Goal: Transaction & Acquisition: Book appointment/travel/reservation

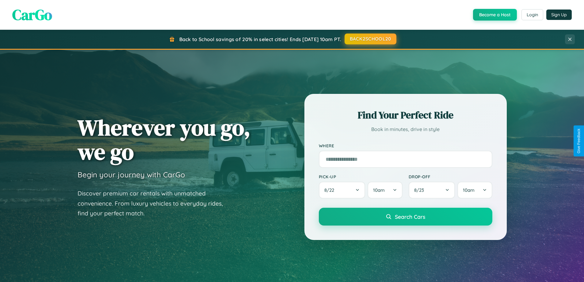
click at [370, 39] on button "BACK2SCHOOL20" at bounding box center [370, 38] width 52 height 11
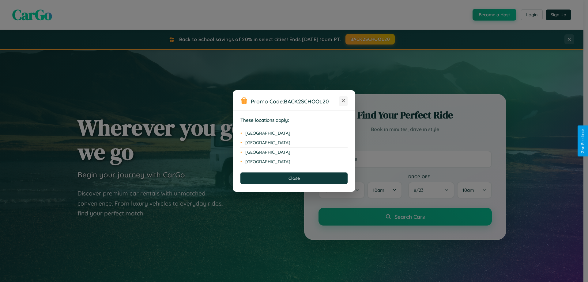
click at [344, 101] on icon at bounding box center [343, 100] width 3 height 3
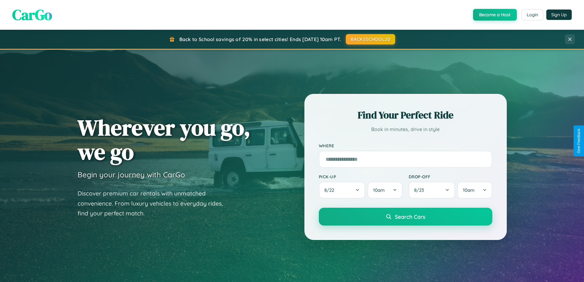
scroll to position [422, 0]
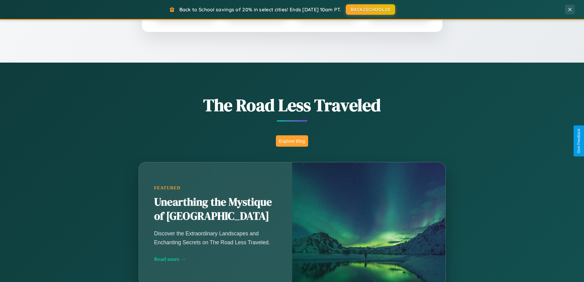
click at [292, 141] on button "Explore Blog" at bounding box center [292, 140] width 32 height 11
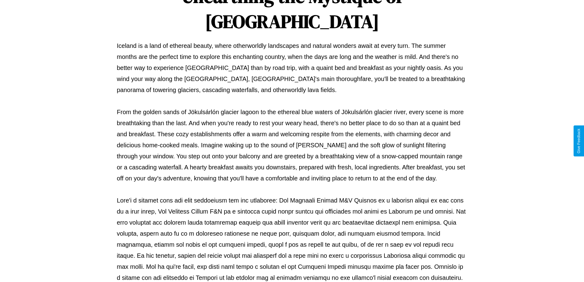
scroll to position [198, 0]
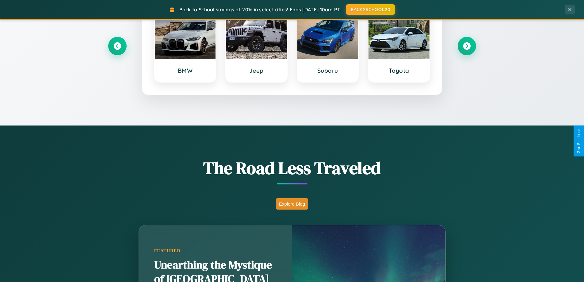
scroll to position [264, 0]
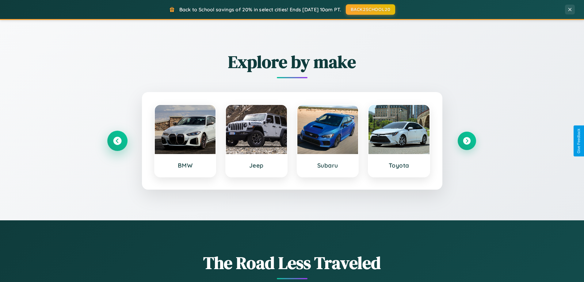
click at [117, 141] on icon at bounding box center [117, 141] width 8 height 8
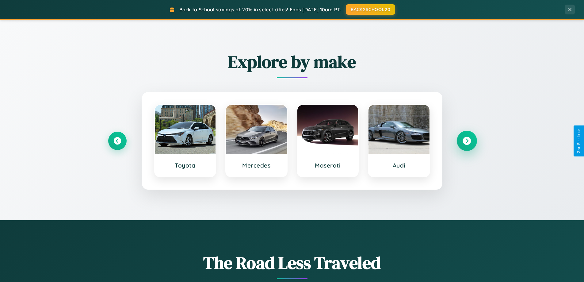
click at [466, 141] on icon at bounding box center [466, 141] width 8 height 8
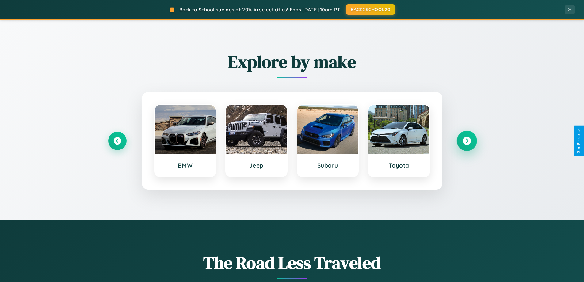
scroll to position [1179, 0]
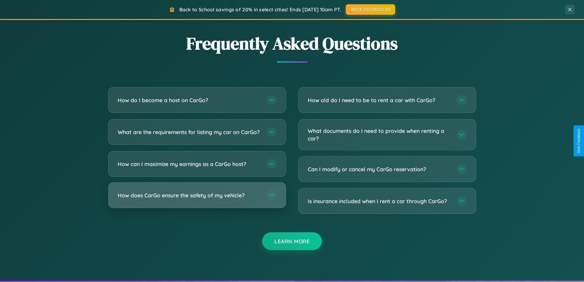
click at [197, 199] on h3 "How does CarGo ensure the safety of my vehicle?" at bounding box center [189, 195] width 143 height 8
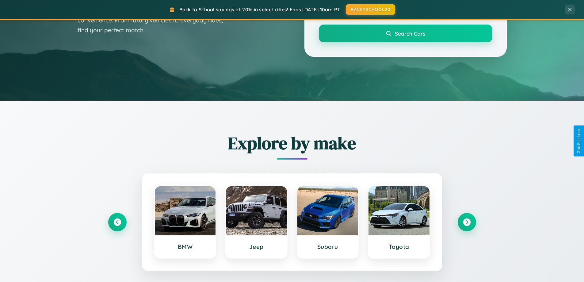
scroll to position [18, 0]
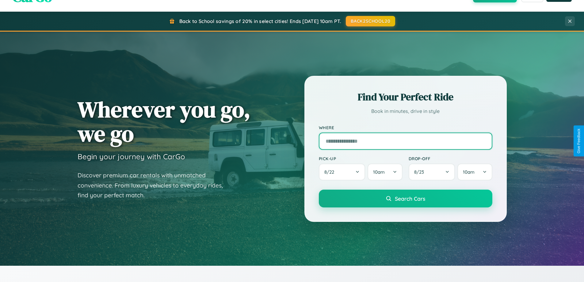
click at [405, 141] on input "text" at bounding box center [405, 140] width 173 height 17
type input "*********"
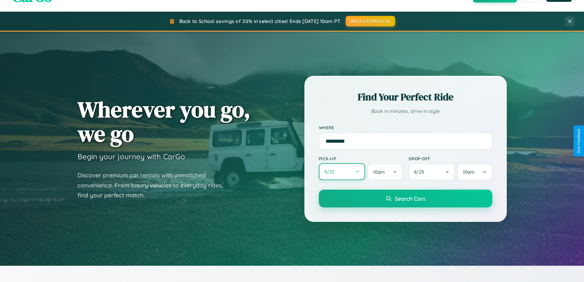
click at [342, 172] on button "8 / 22" at bounding box center [342, 171] width 47 height 17
select select "*"
select select "****"
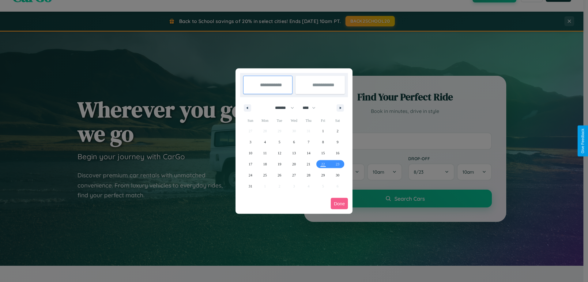
click at [282, 108] on select "******* ******** ***** ***** *** **** **** ****** ********* ******* ******** **…" at bounding box center [284, 108] width 26 height 10
select select "*"
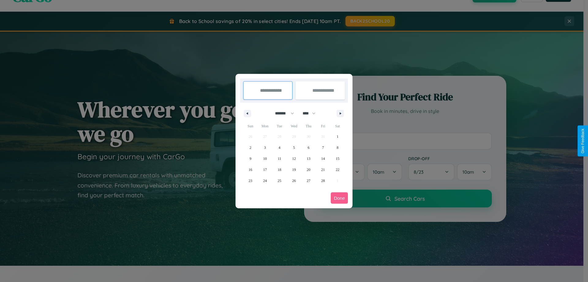
click at [312, 113] on select "**** **** **** **** **** **** **** **** **** **** **** **** **** **** **** ****…" at bounding box center [309, 113] width 18 height 10
select select "****"
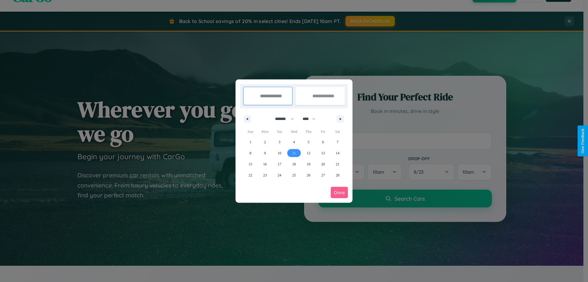
click at [294, 153] on span "11" at bounding box center [294, 152] width 4 height 11
type input "**********"
click at [280, 164] on span "17" at bounding box center [280, 163] width 4 height 11
type input "**********"
click at [340, 192] on button "Done" at bounding box center [339, 192] width 17 height 11
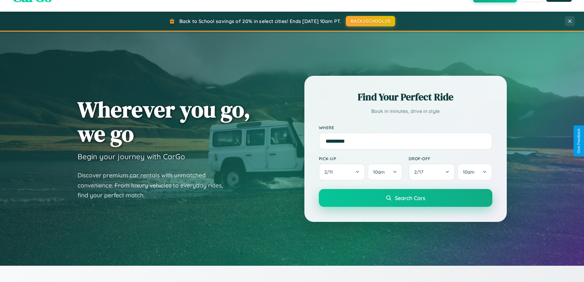
click at [405, 198] on span "Search Cars" at bounding box center [410, 197] width 30 height 7
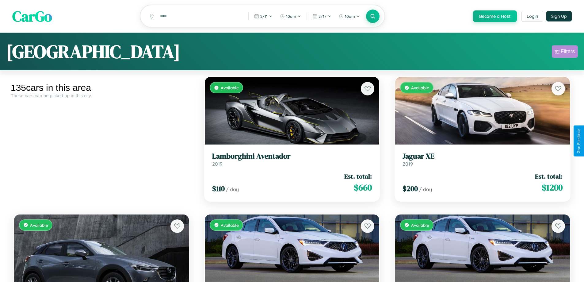
click at [565, 52] on div "Filters" at bounding box center [568, 51] width 14 height 6
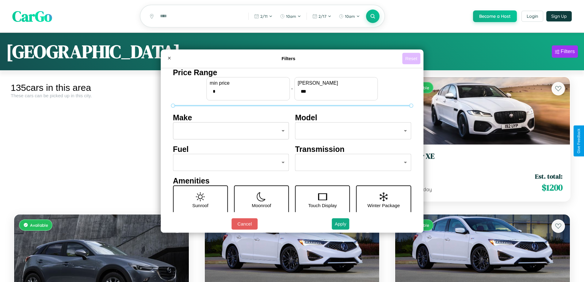
click at [412, 58] on button "Reset" at bounding box center [411, 58] width 18 height 11
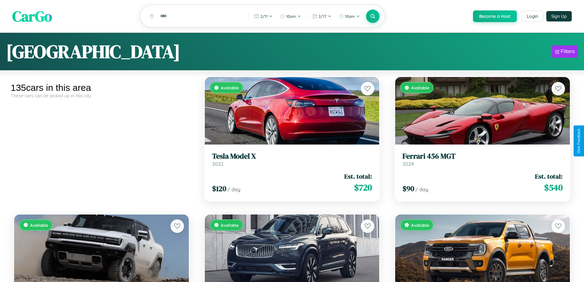
scroll to position [1870, 0]
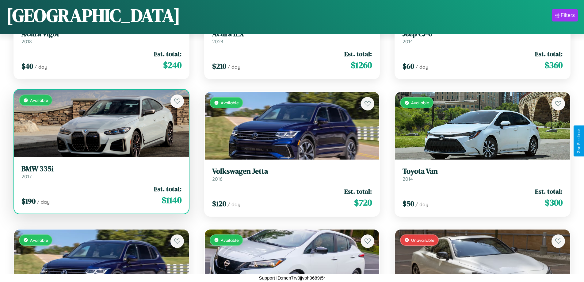
click at [101, 172] on h3 "BMW 335i" at bounding box center [101, 168] width 160 height 9
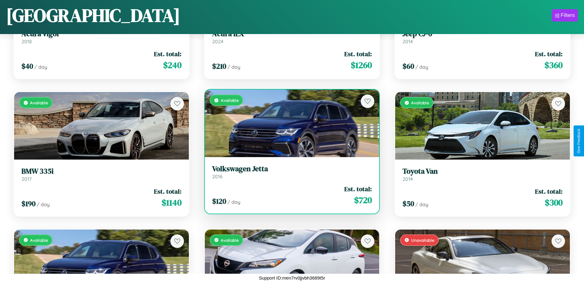
scroll to position [3242, 0]
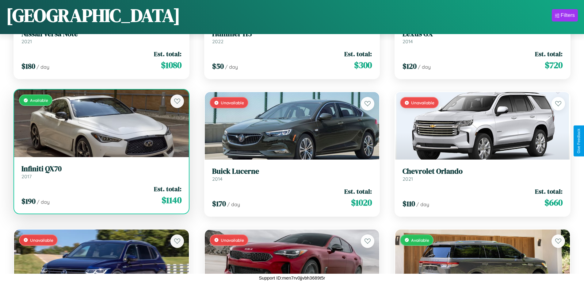
click at [101, 124] on div "Available" at bounding box center [101, 122] width 175 height 67
click at [101, 123] on div "Available" at bounding box center [101, 122] width 175 height 67
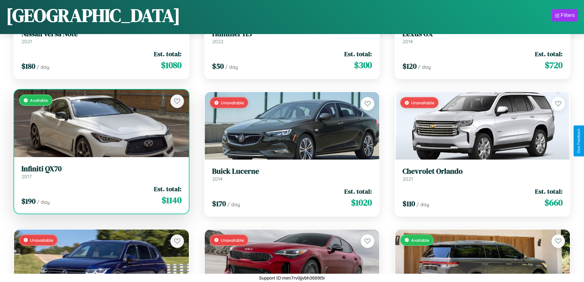
click at [101, 123] on div "Available" at bounding box center [101, 122] width 175 height 67
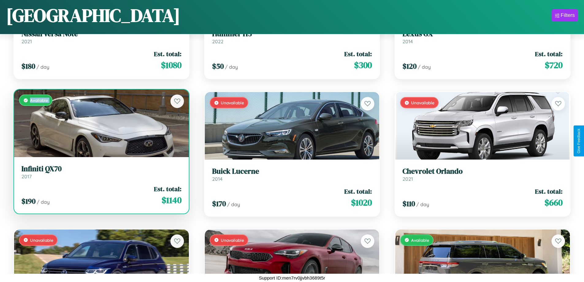
click at [101, 123] on div "Available" at bounding box center [101, 122] width 175 height 67
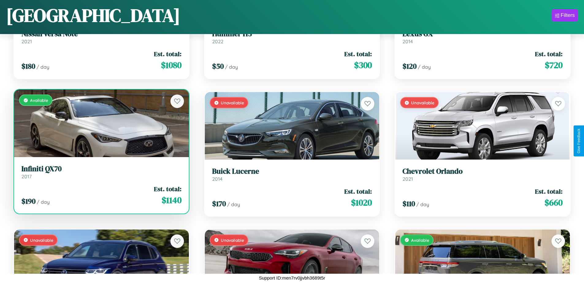
click at [101, 123] on div "Available" at bounding box center [101, 122] width 175 height 67
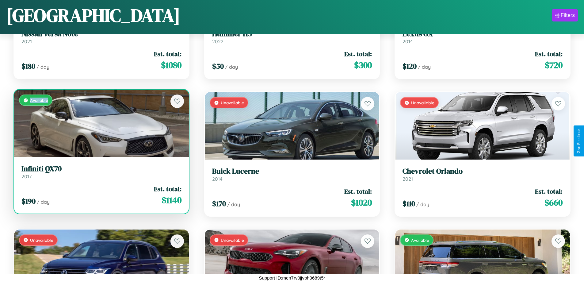
click at [101, 123] on div "Available" at bounding box center [101, 122] width 175 height 67
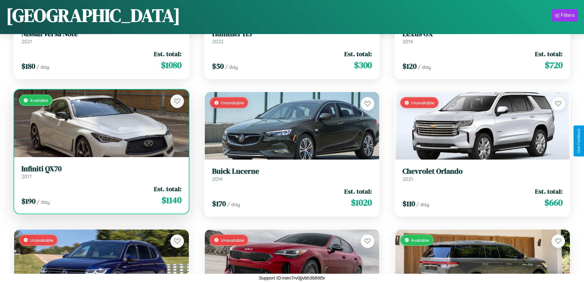
click at [101, 172] on h3 "Infiniti QX70" at bounding box center [101, 168] width 160 height 9
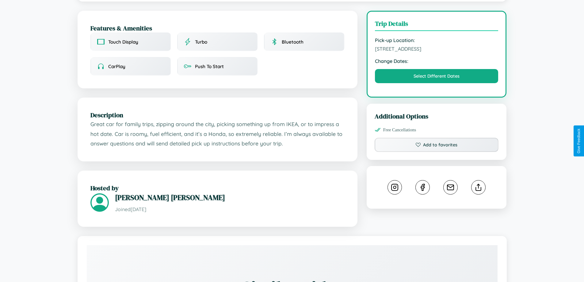
scroll to position [159, 0]
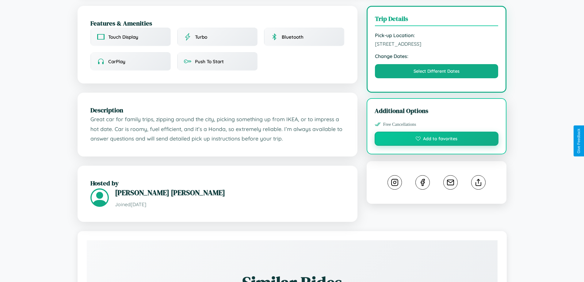
click at [436, 140] on button "Add to favorites" at bounding box center [437, 138] width 124 height 14
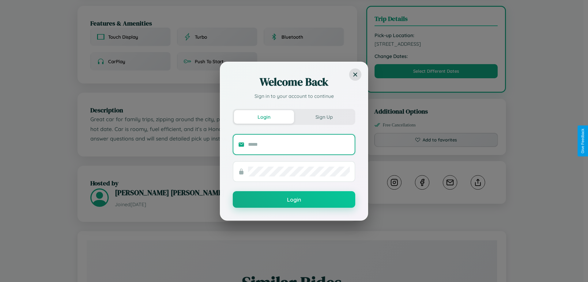
click at [299, 144] on input "text" at bounding box center [299, 144] width 102 height 10
type input "**********"
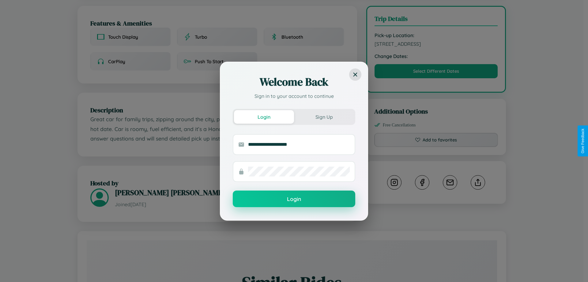
click at [294, 199] on button "Login" at bounding box center [294, 198] width 123 height 17
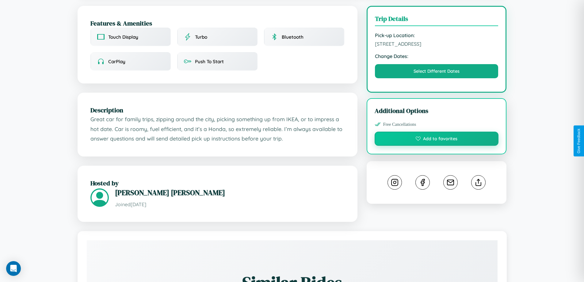
click at [436, 139] on button "Add to favorites" at bounding box center [437, 138] width 124 height 14
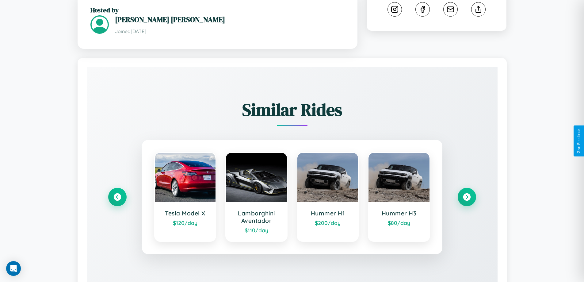
scroll to position [359, 0]
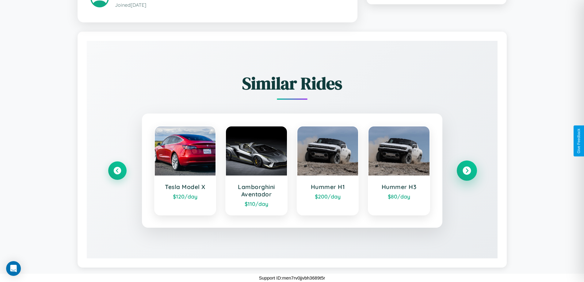
click at [466, 170] on icon at bounding box center [466, 170] width 8 height 8
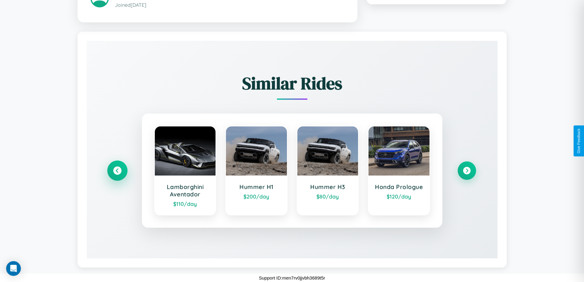
click at [117, 170] on icon at bounding box center [117, 170] width 8 height 8
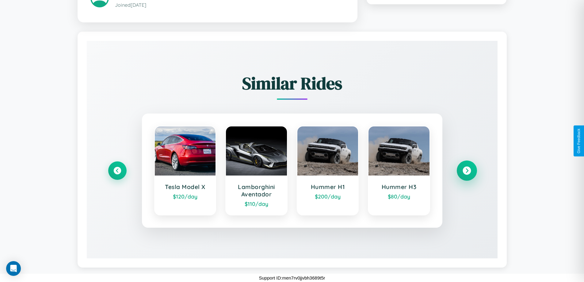
click at [466, 170] on icon at bounding box center [466, 170] width 8 height 8
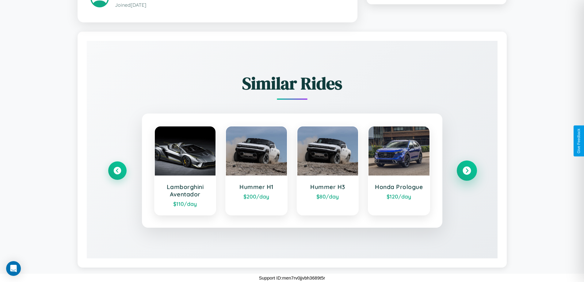
click at [466, 170] on icon at bounding box center [466, 170] width 8 height 8
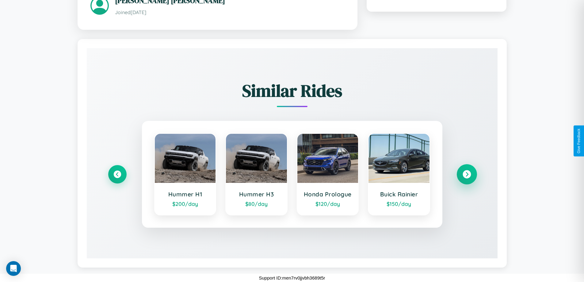
click at [466, 174] on icon at bounding box center [466, 174] width 8 height 8
